Goal: Find specific page/section: Find specific page/section

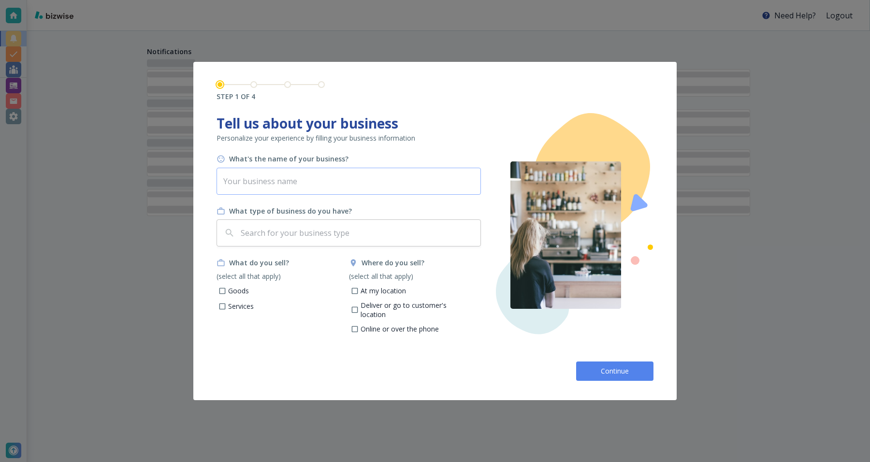
click at [353, 187] on input "text" at bounding box center [349, 181] width 265 height 27
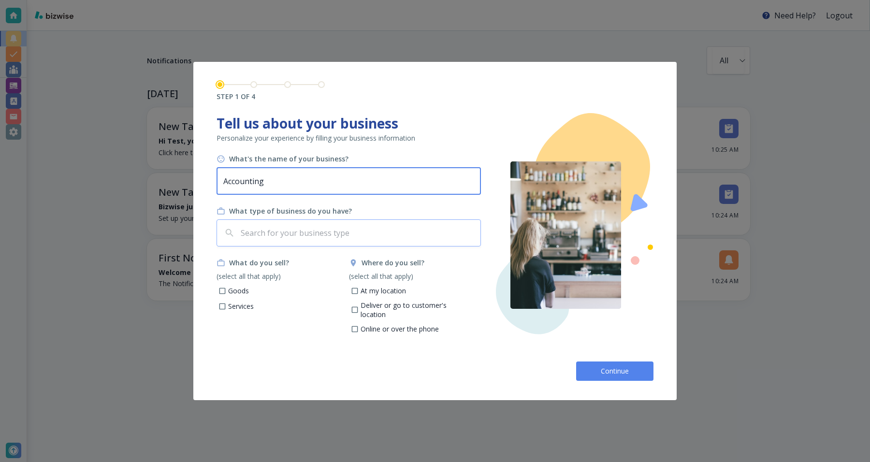
type input "Accounting"
click at [284, 227] on input "text" at bounding box center [358, 233] width 238 height 18
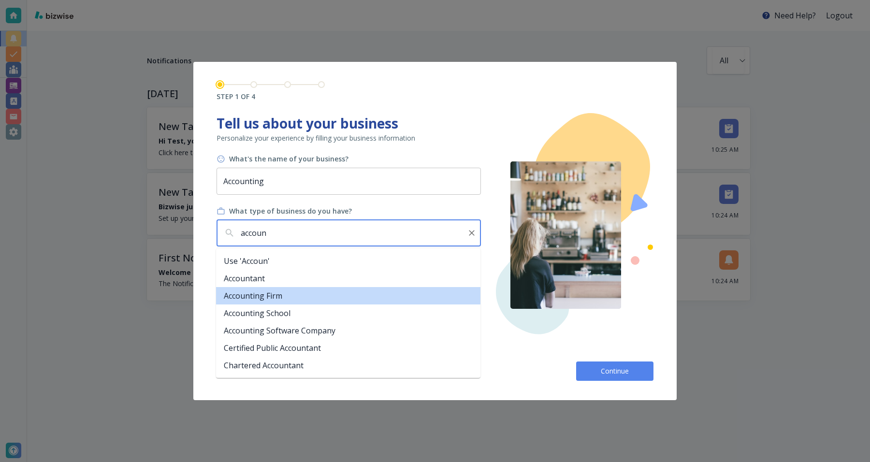
click at [269, 289] on li "Accounting Firm" at bounding box center [348, 295] width 265 height 17
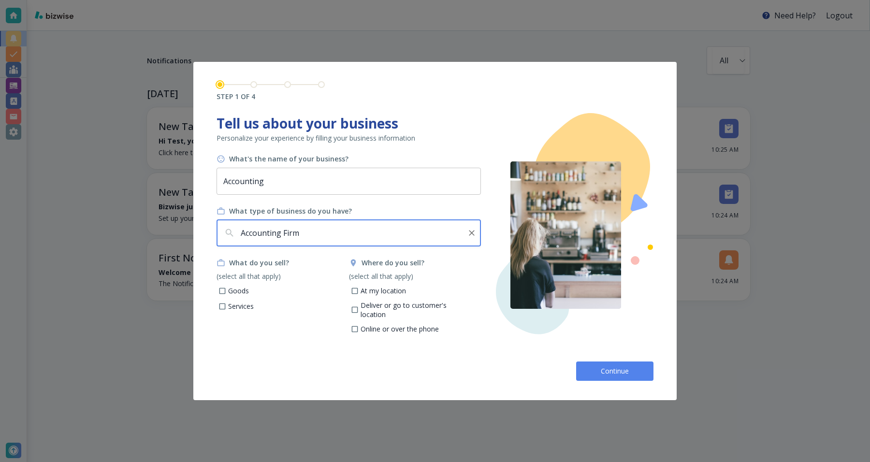
type input "Accounting Firm"
click at [242, 308] on p "Services" at bounding box center [241, 307] width 26 height 10
click at [227, 308] on input "Services" at bounding box center [223, 308] width 8 height 8
checkbox input "true"
click at [376, 292] on p "At my location" at bounding box center [383, 291] width 45 height 10
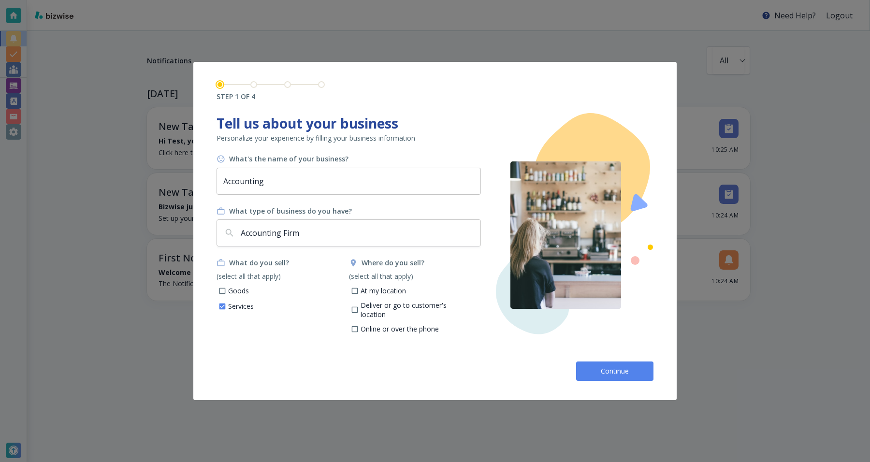
click at [359, 292] on input "At my location" at bounding box center [355, 292] width 8 height 8
checkbox input "true"
click at [615, 381] on button "Continue" at bounding box center [614, 371] width 77 height 19
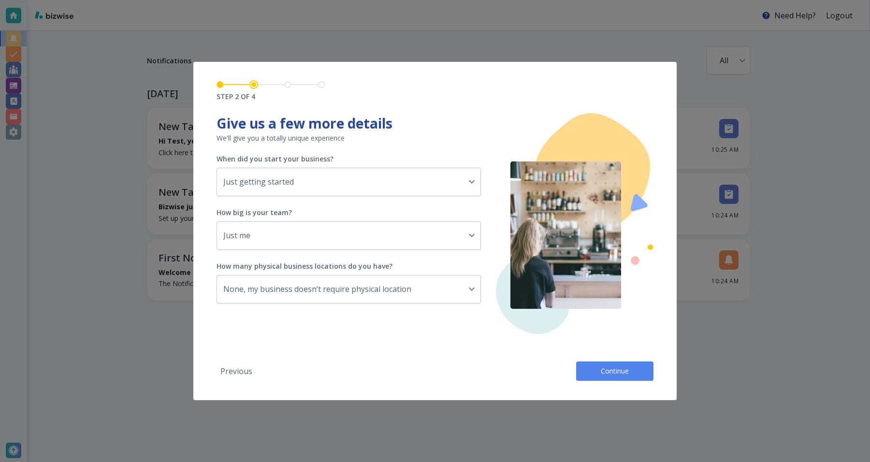
click at [615, 381] on button "Continue" at bounding box center [614, 371] width 77 height 19
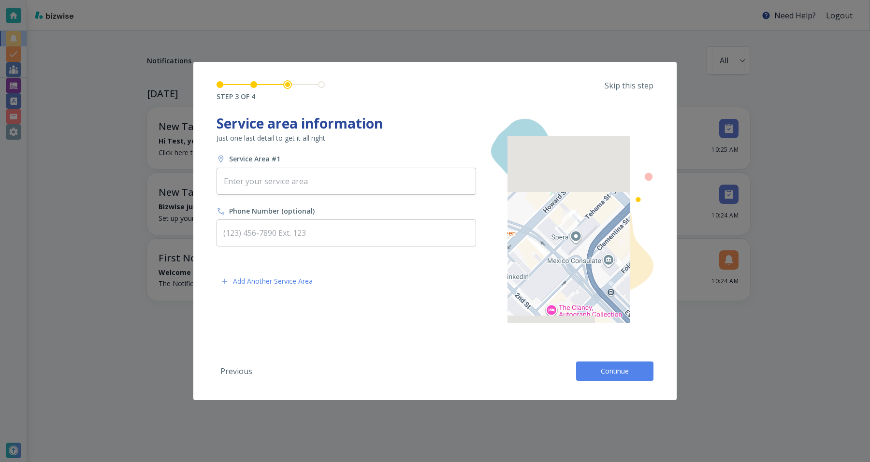
click at [636, 90] on p "Skip this step" at bounding box center [629, 85] width 49 height 11
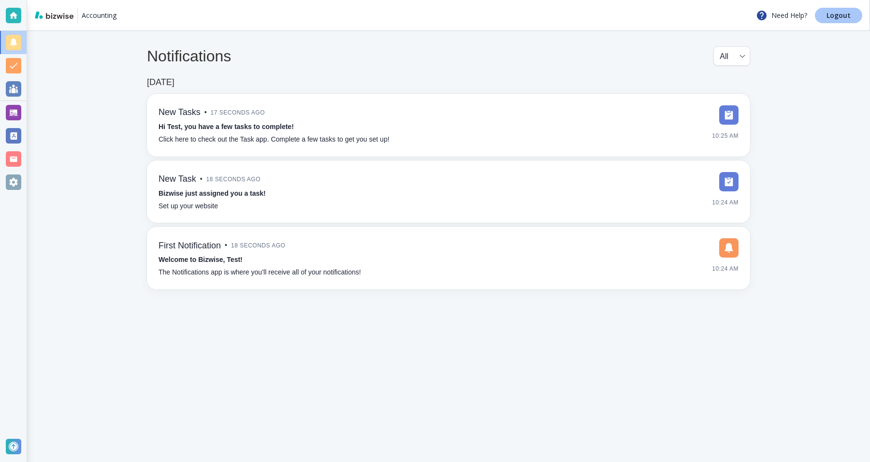
click at [838, 16] on p "Logout" at bounding box center [839, 15] width 24 height 7
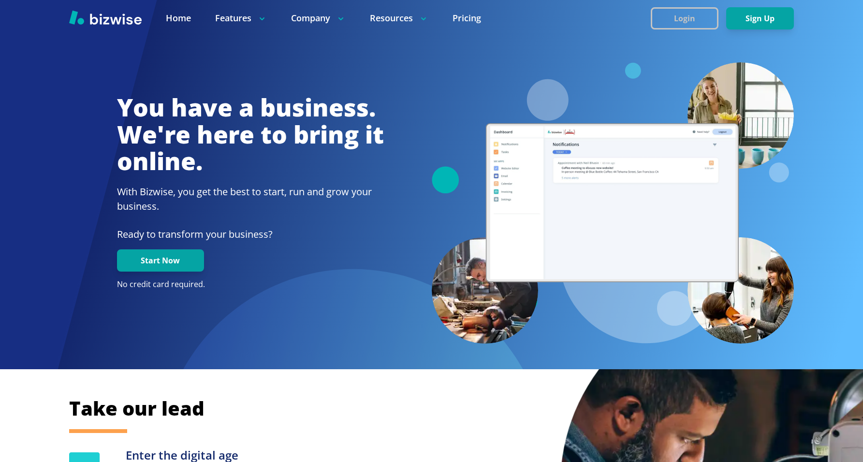
click at [696, 27] on button "Login" at bounding box center [685, 18] width 68 height 22
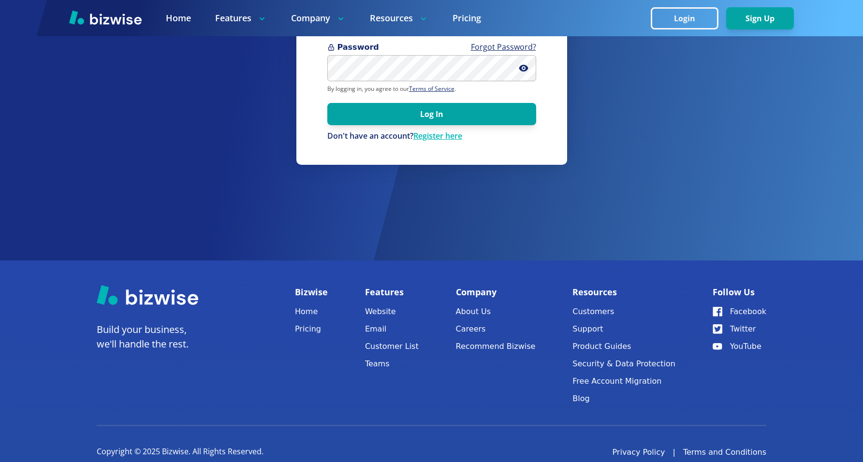
scroll to position [222, 0]
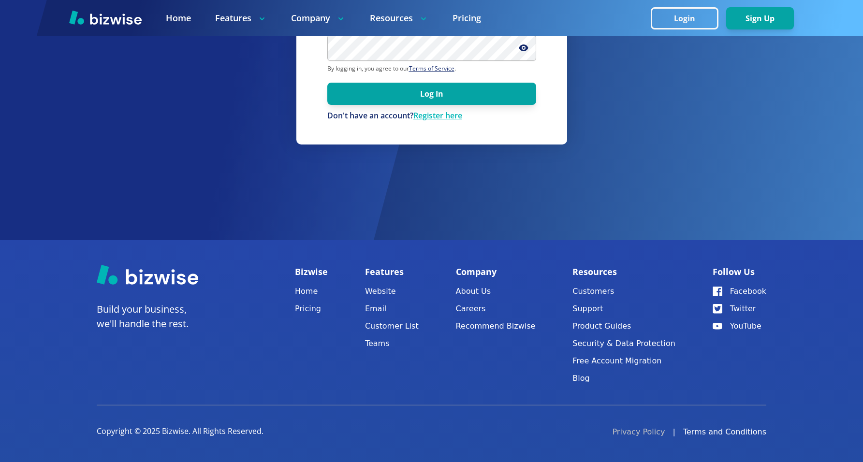
click at [647, 435] on link "Privacy Policy" at bounding box center [638, 433] width 53 height 12
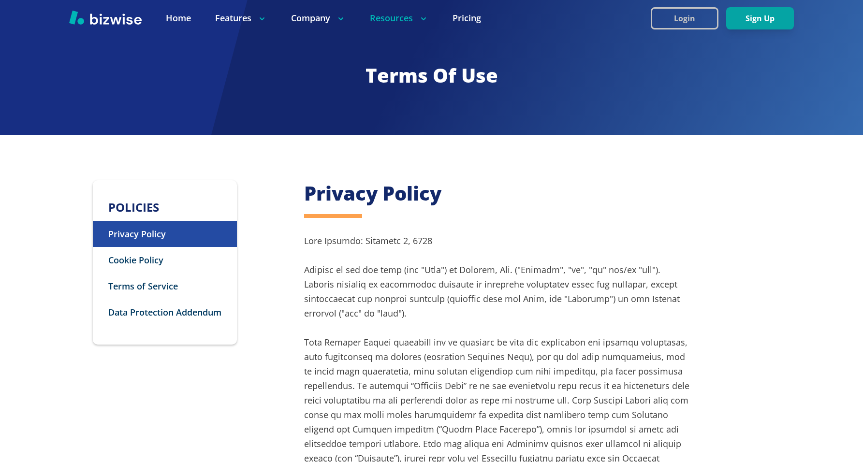
click at [690, 21] on button "Login" at bounding box center [685, 18] width 68 height 22
